Goal: Find specific page/section: Find specific page/section

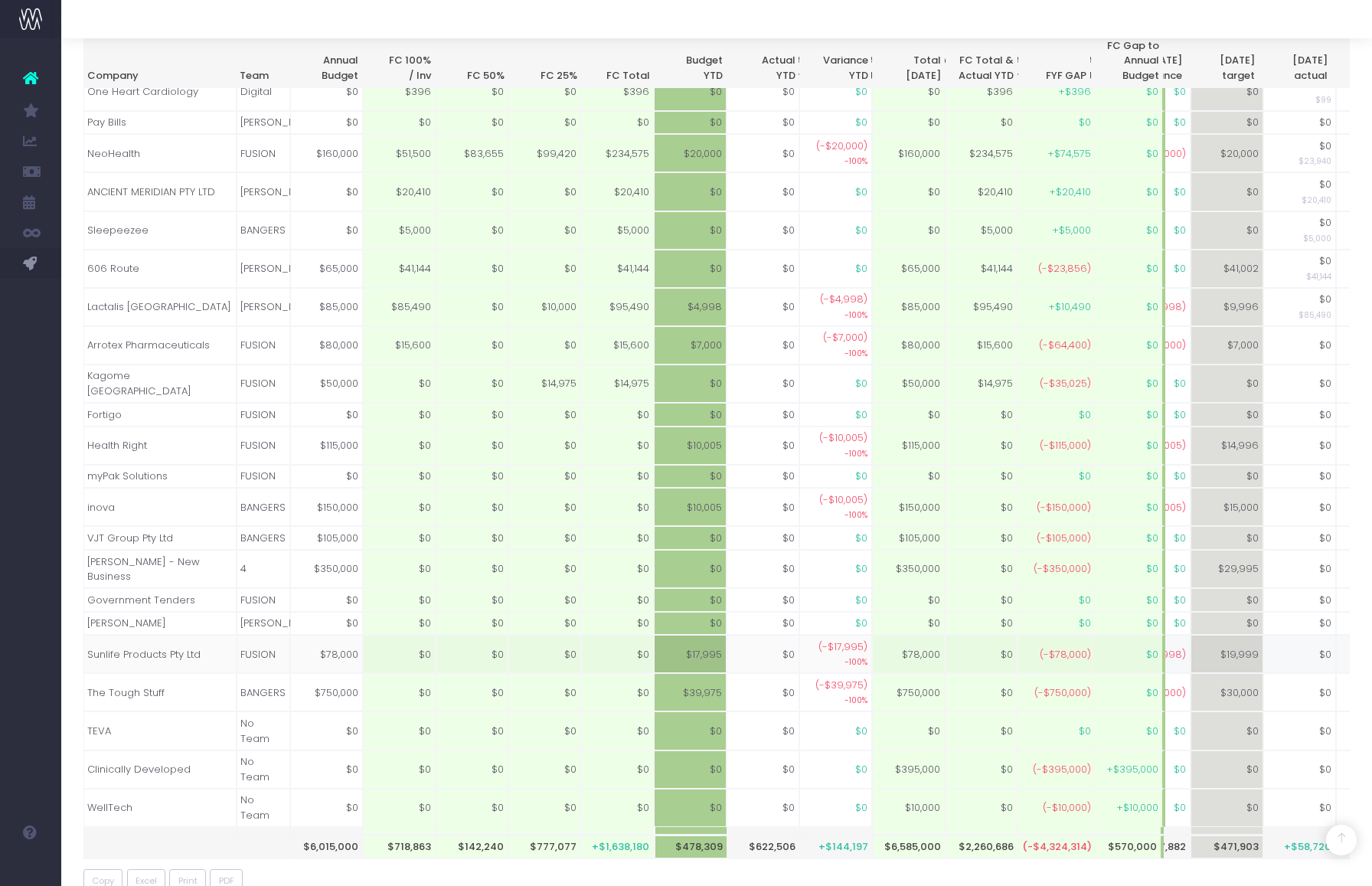
scroll to position [0, 580]
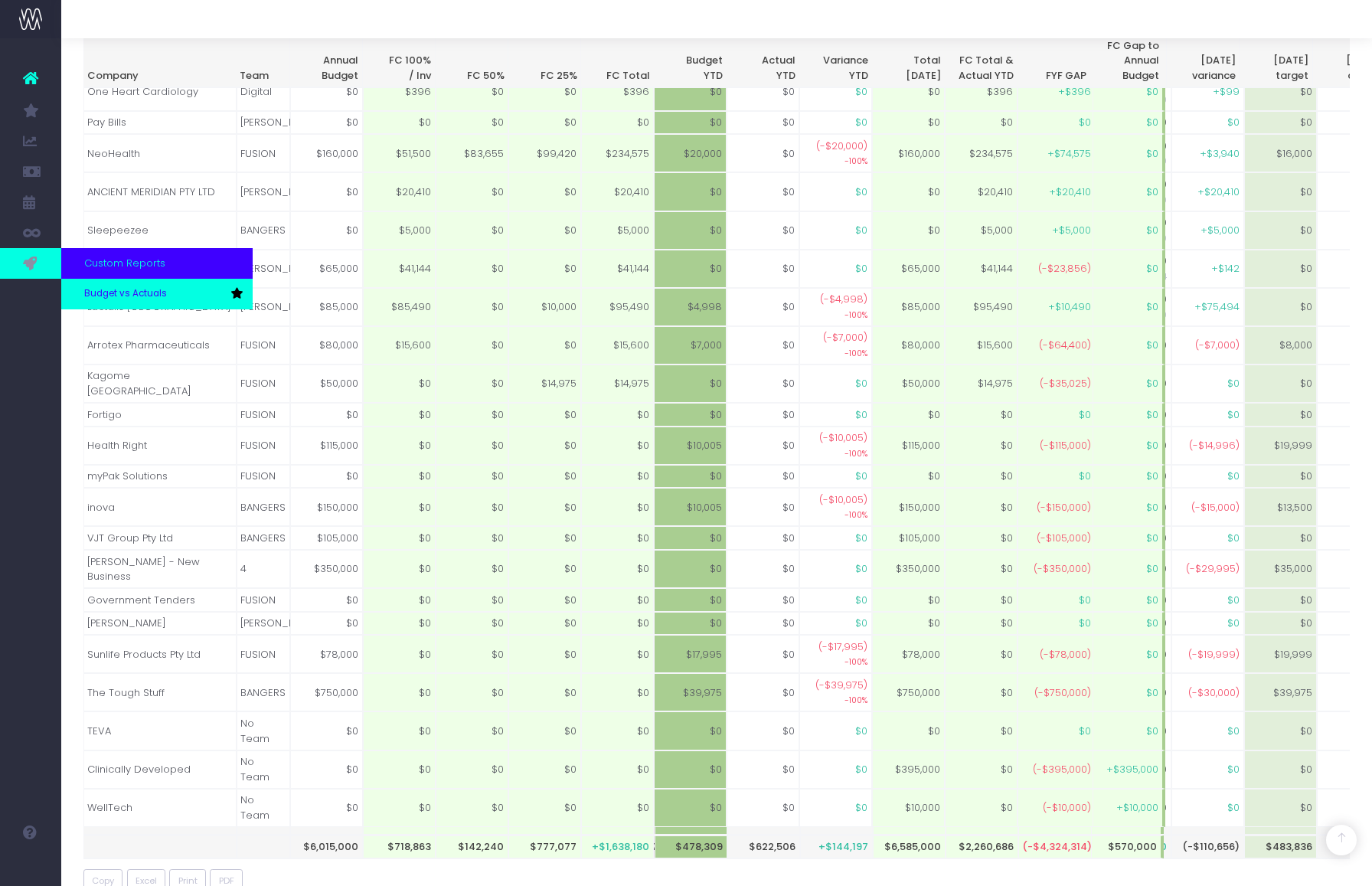
click at [116, 295] on span "Budget vs Actuals" at bounding box center [126, 294] width 83 height 13
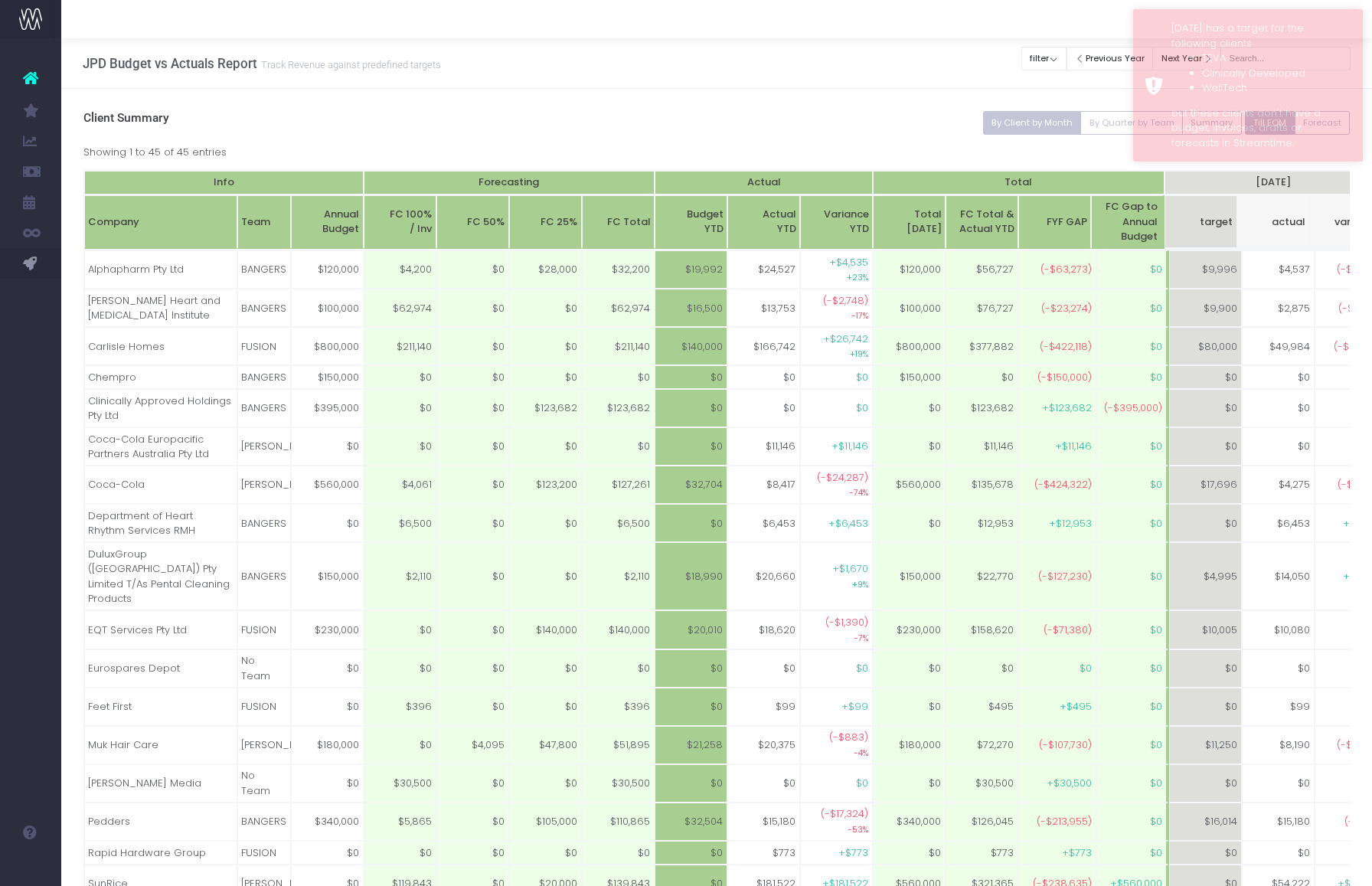
click at [895, 112] on h3 "Client Summary" at bounding box center [717, 118] width 1267 height 14
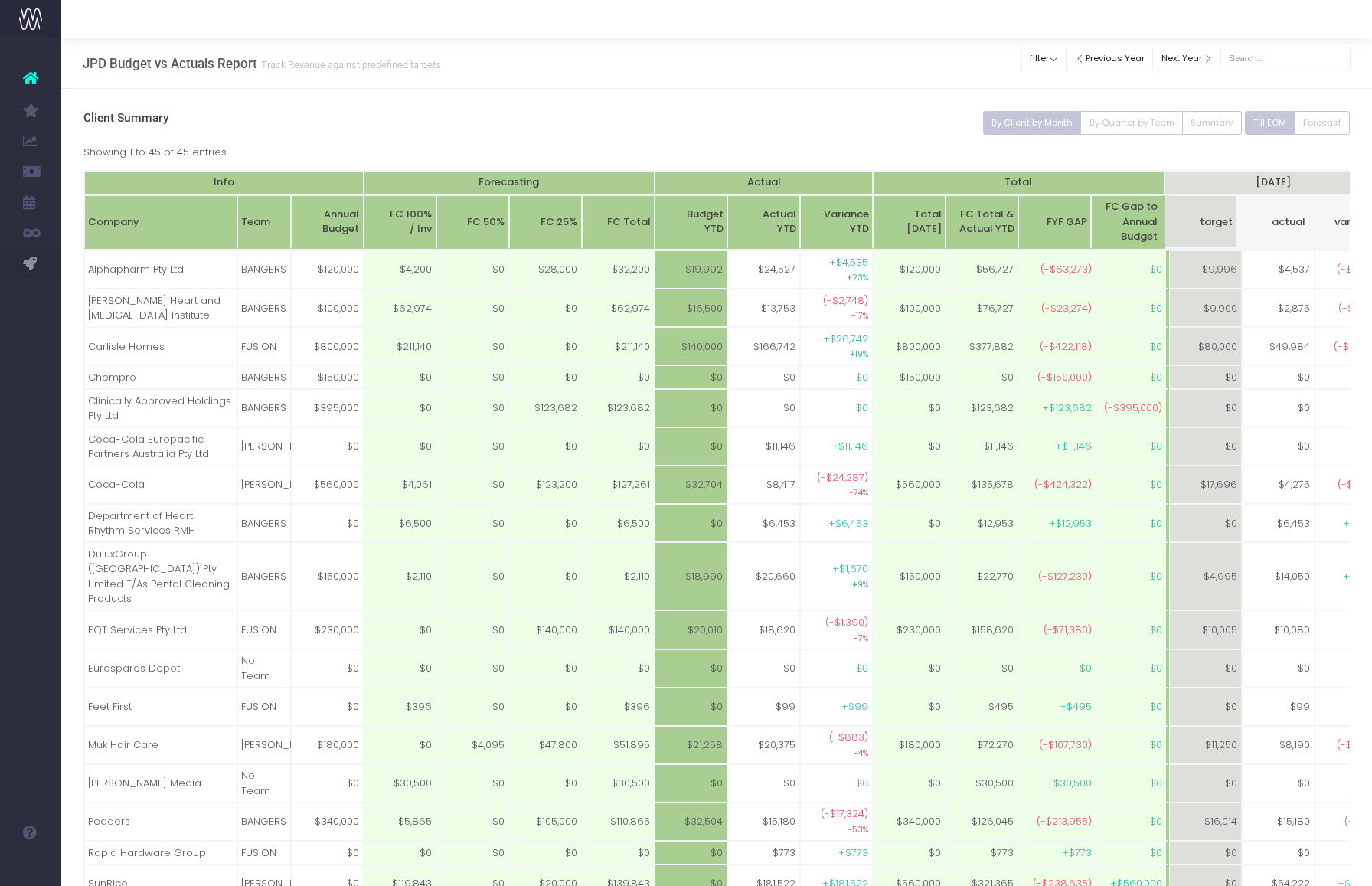
click at [37, 81] on icon at bounding box center [31, 78] width 15 height 20
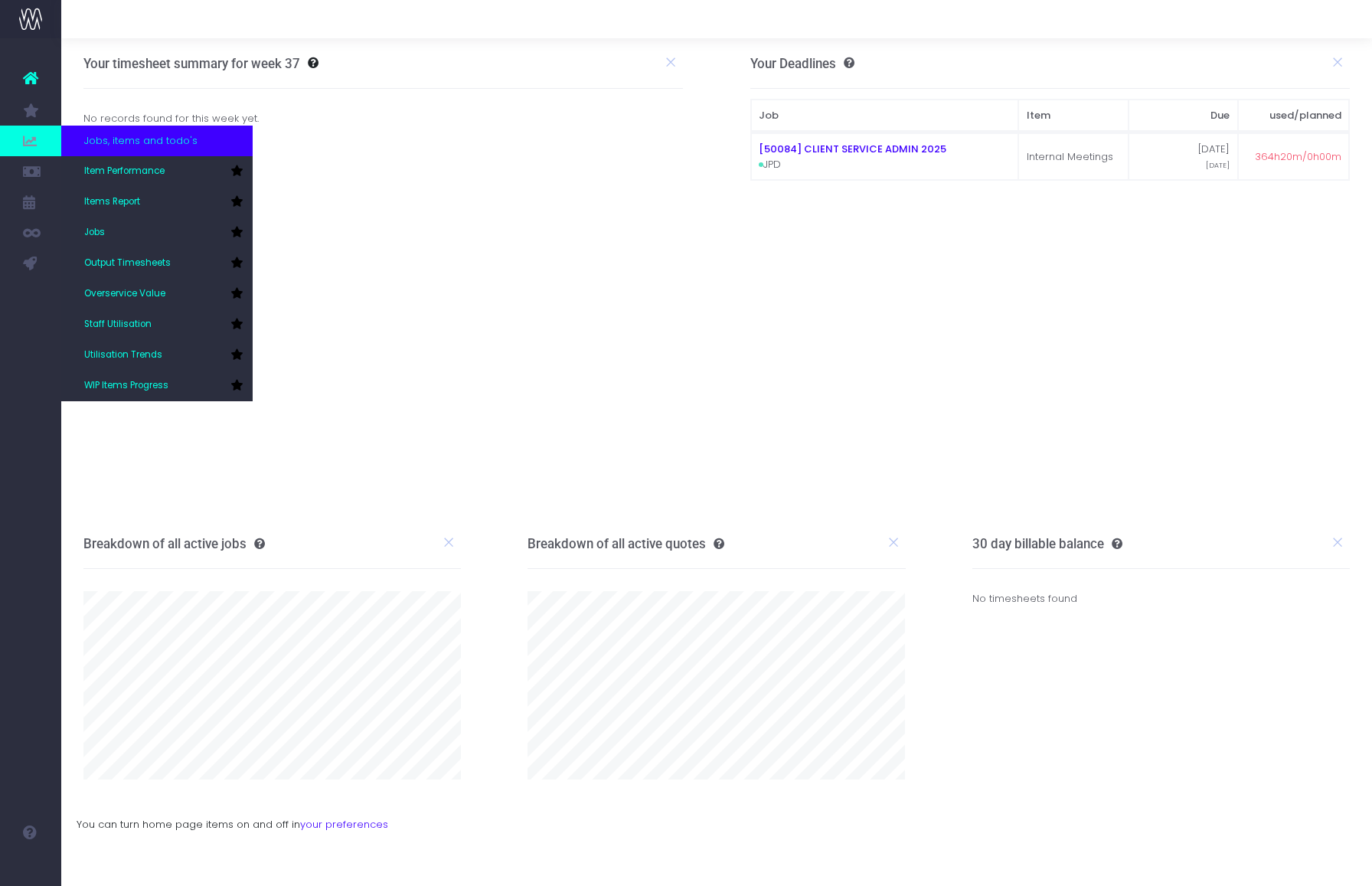
click at [134, 144] on span "Jobs, items and todo's" at bounding box center [141, 141] width 113 height 15
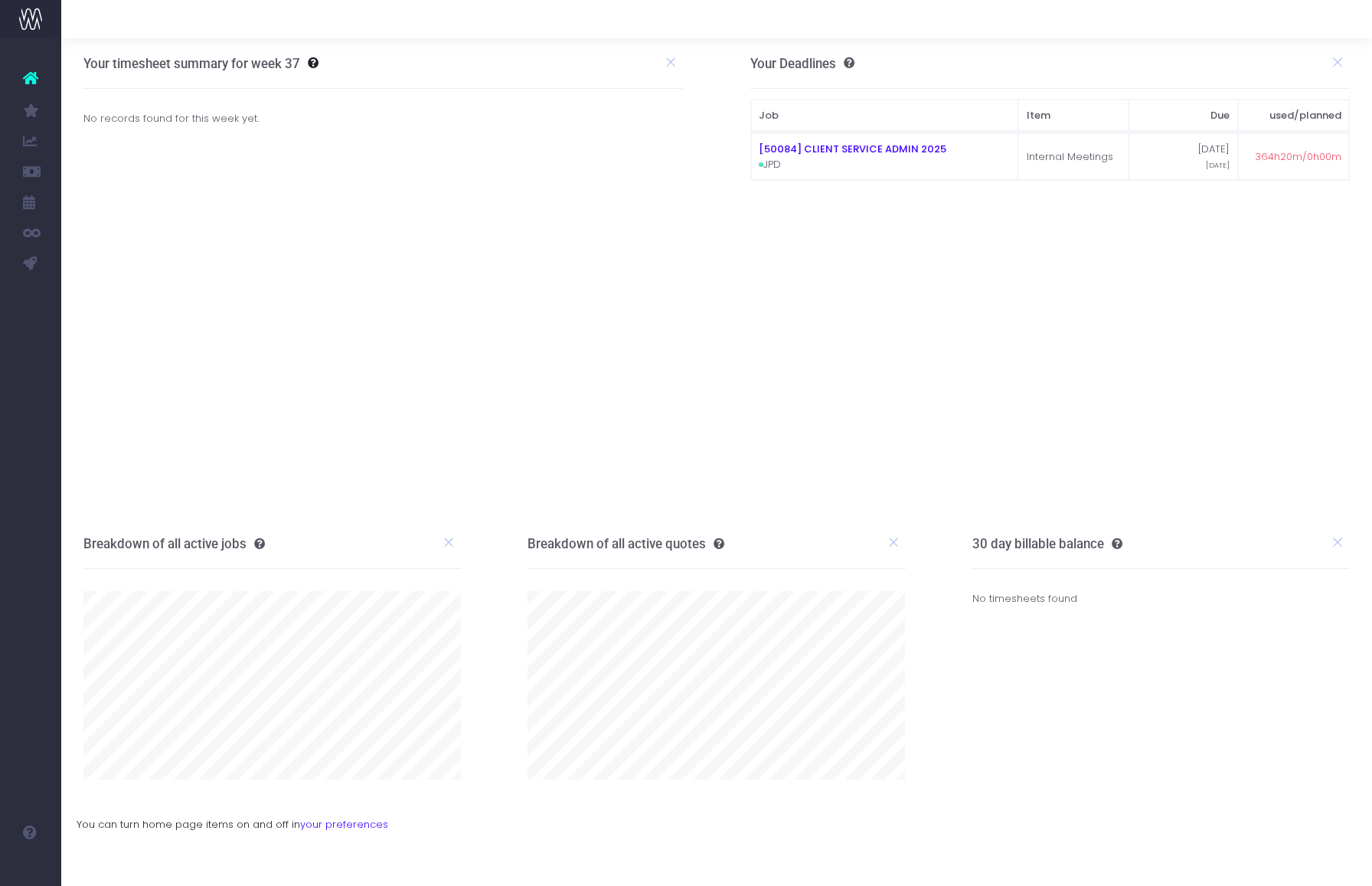
click at [123, 387] on span "WIP Items Progress" at bounding box center [104, 386] width 38 height 40
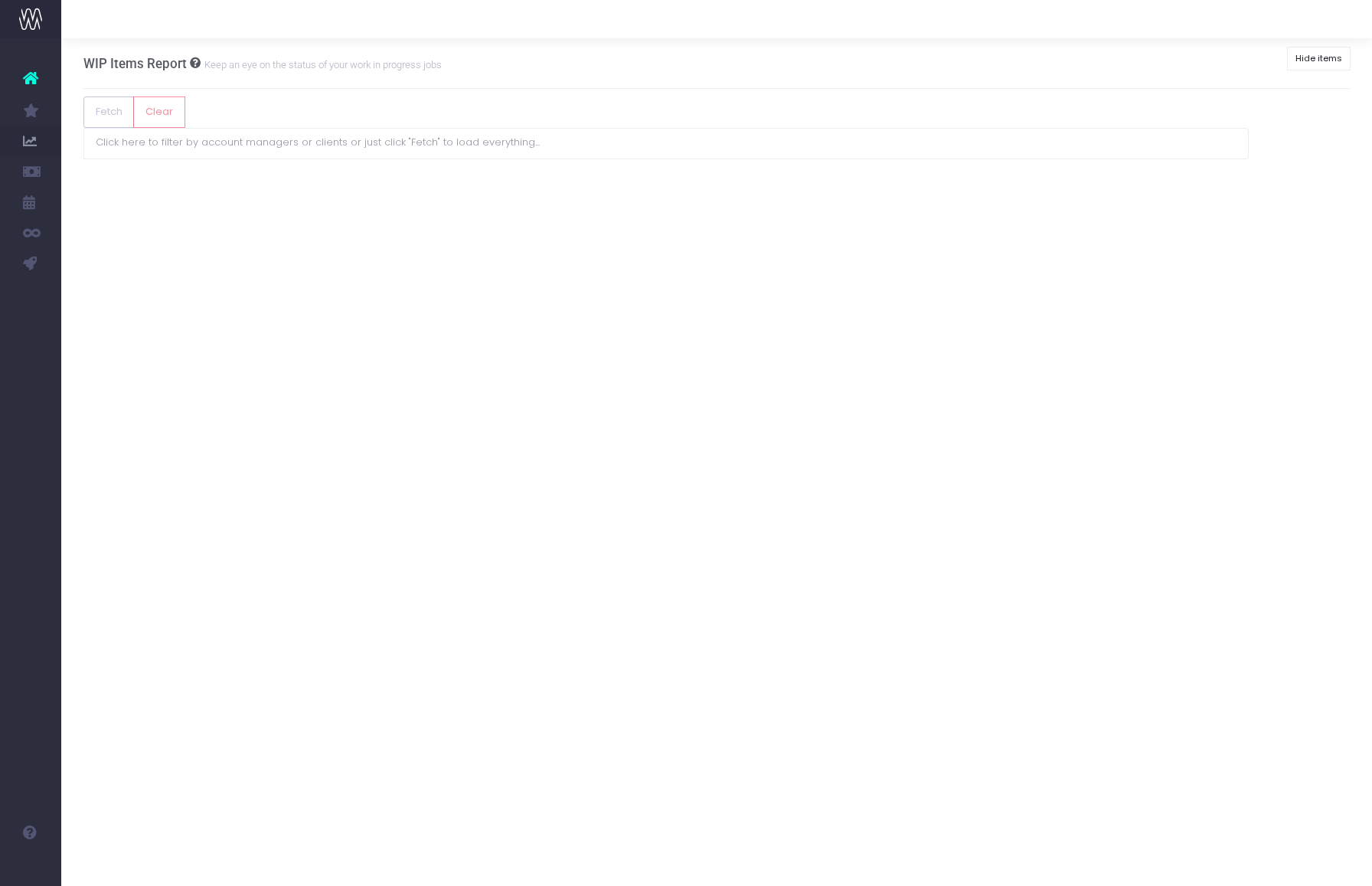
scroll to position [0, 3]
click at [123, 385] on span "WIP Items Progress" at bounding box center [104, 386] width 38 height 40
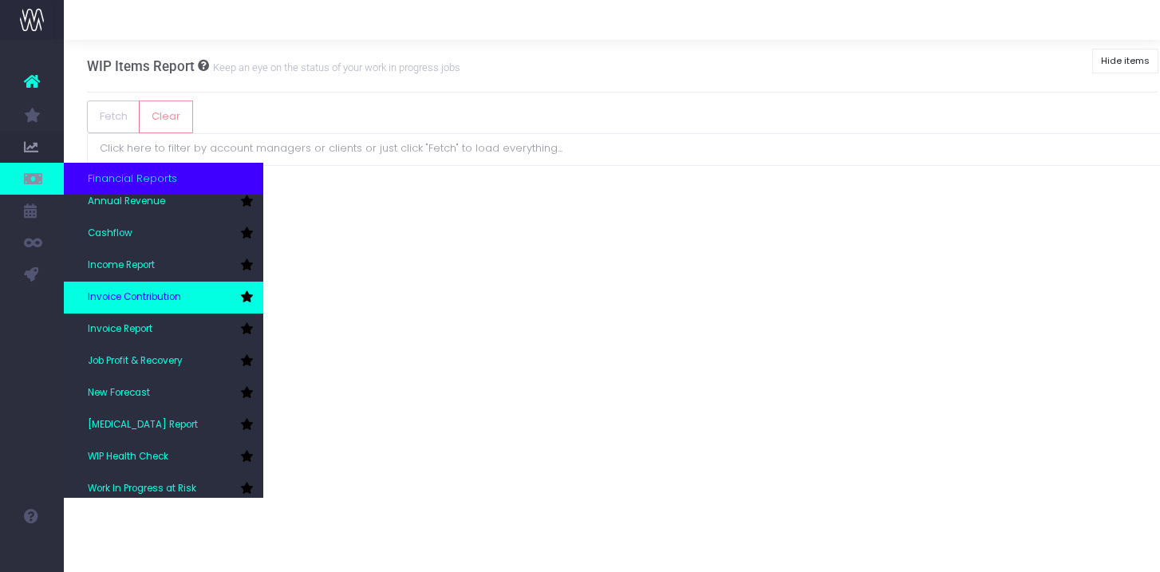
scroll to position [41, 0]
